Goal: Task Accomplishment & Management: Use online tool/utility

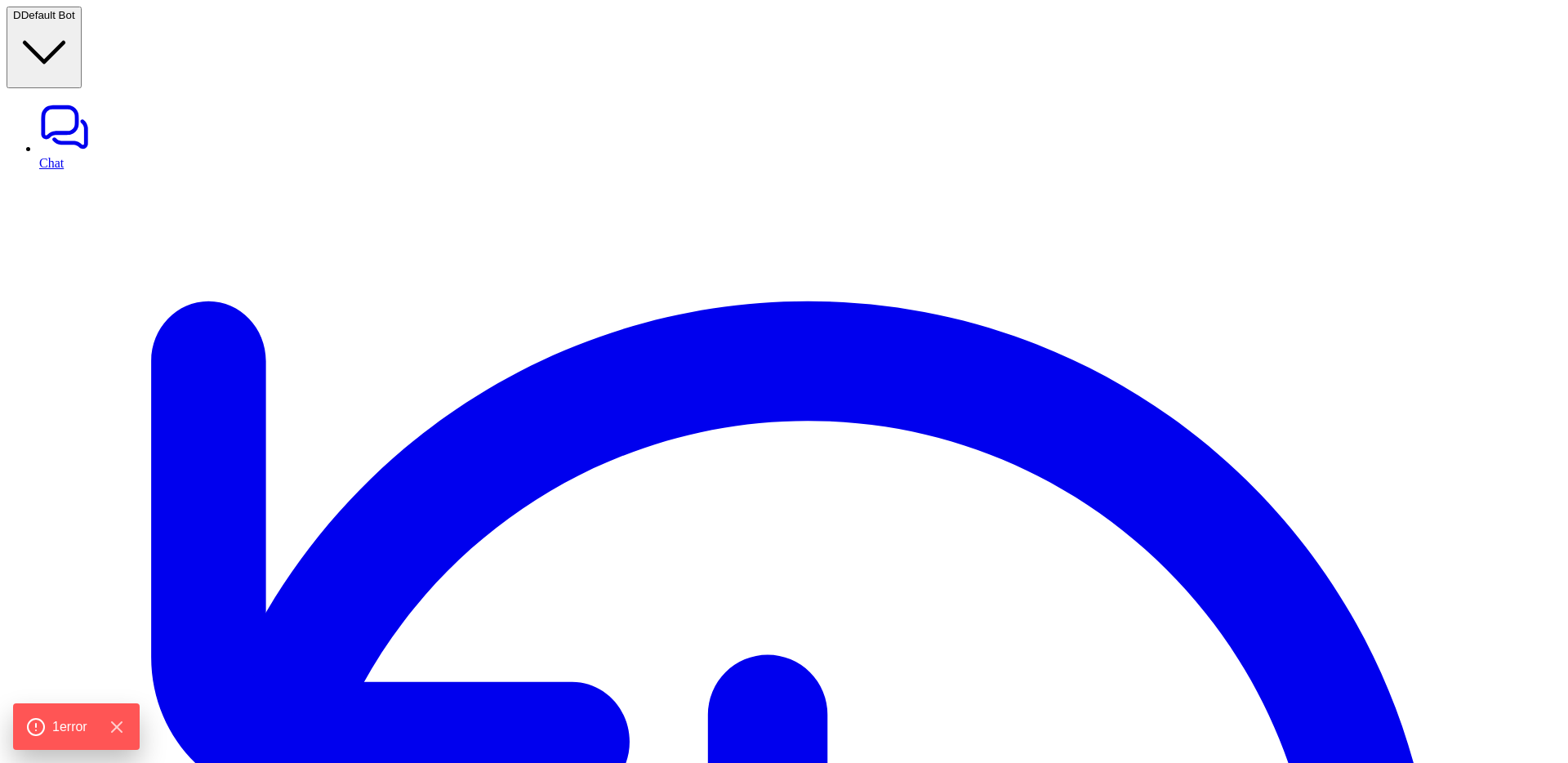
click at [121, 729] on icon "Hide Errors" at bounding box center [120, 725] width 10 height 10
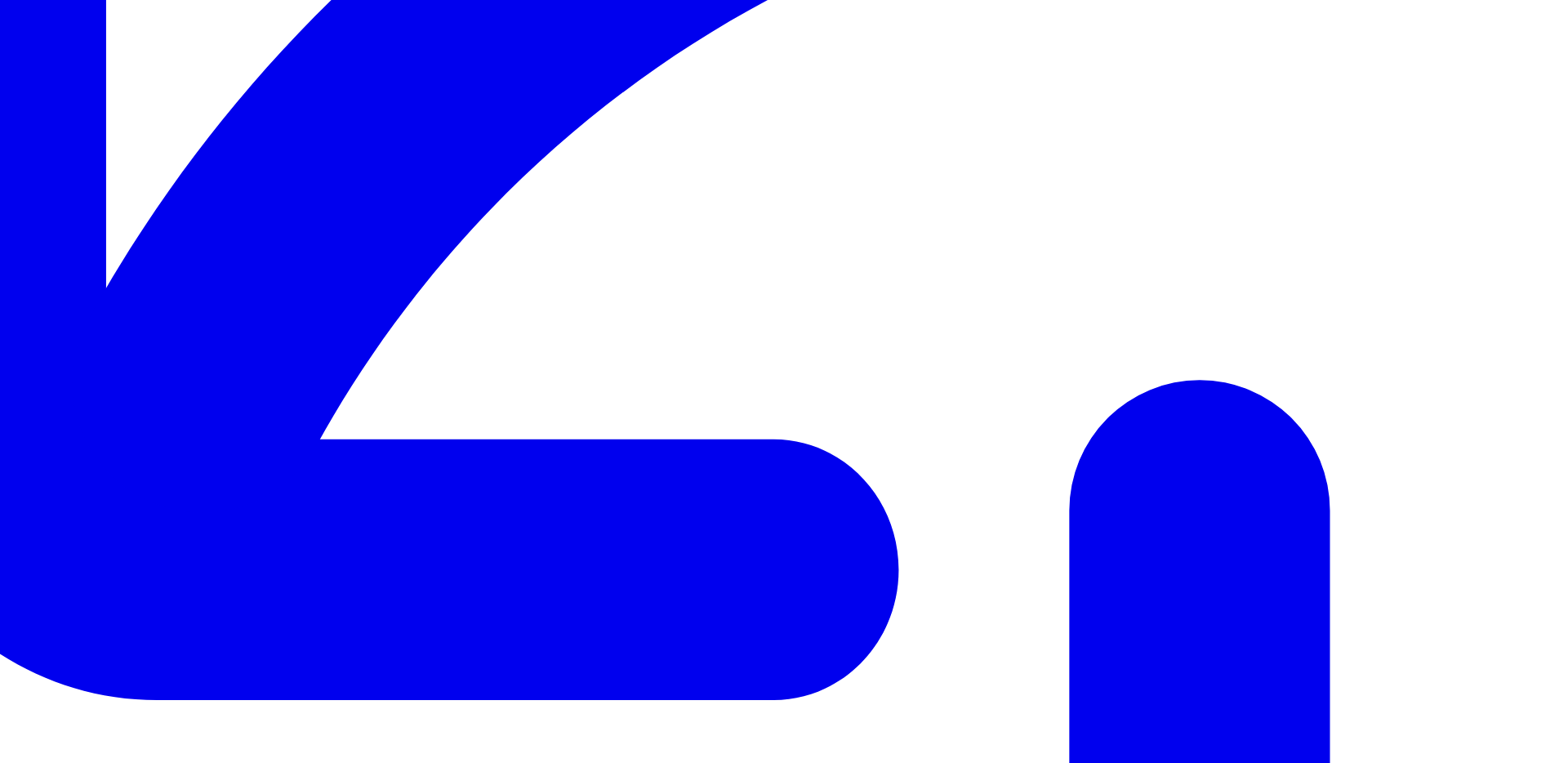
scroll to position [478, 0]
